Goal: Transaction & Acquisition: Subscribe to service/newsletter

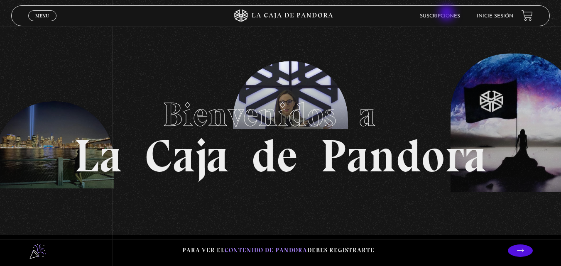
click at [448, 14] on link "Suscripciones" at bounding box center [440, 16] width 40 height 5
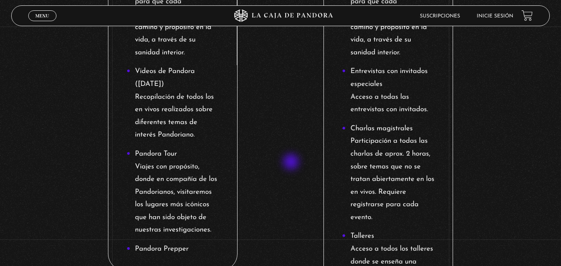
scroll to position [789, 0]
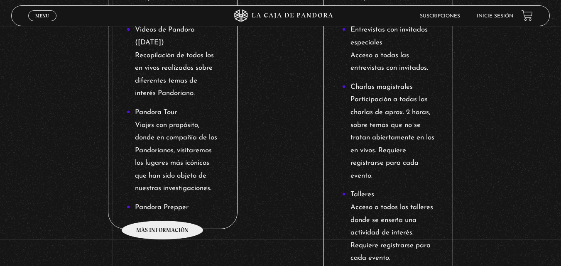
click at [163, 208] on li "Pandora Prepper" at bounding box center [173, 207] width 93 height 13
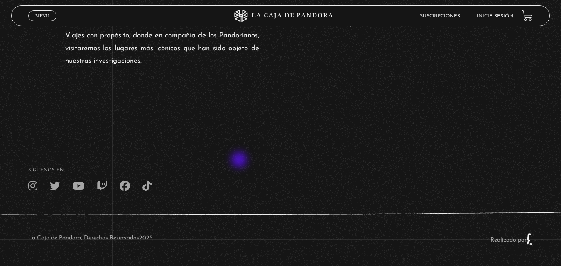
scroll to position [477, 0]
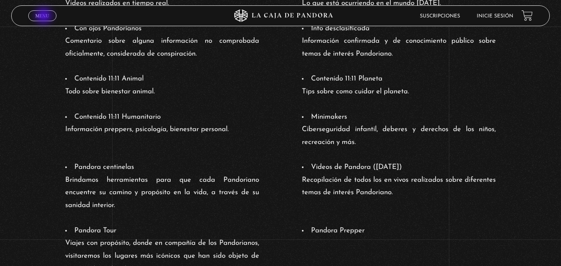
click at [44, 16] on span "Menu" at bounding box center [42, 15] width 14 height 5
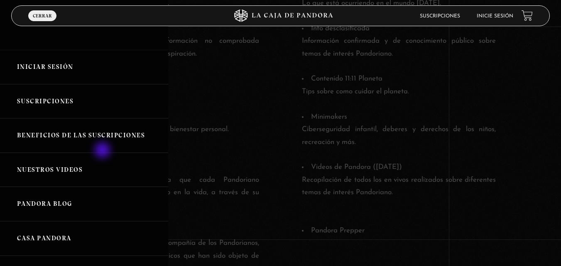
scroll to position [125, 0]
